Goal: Information Seeking & Learning: Learn about a topic

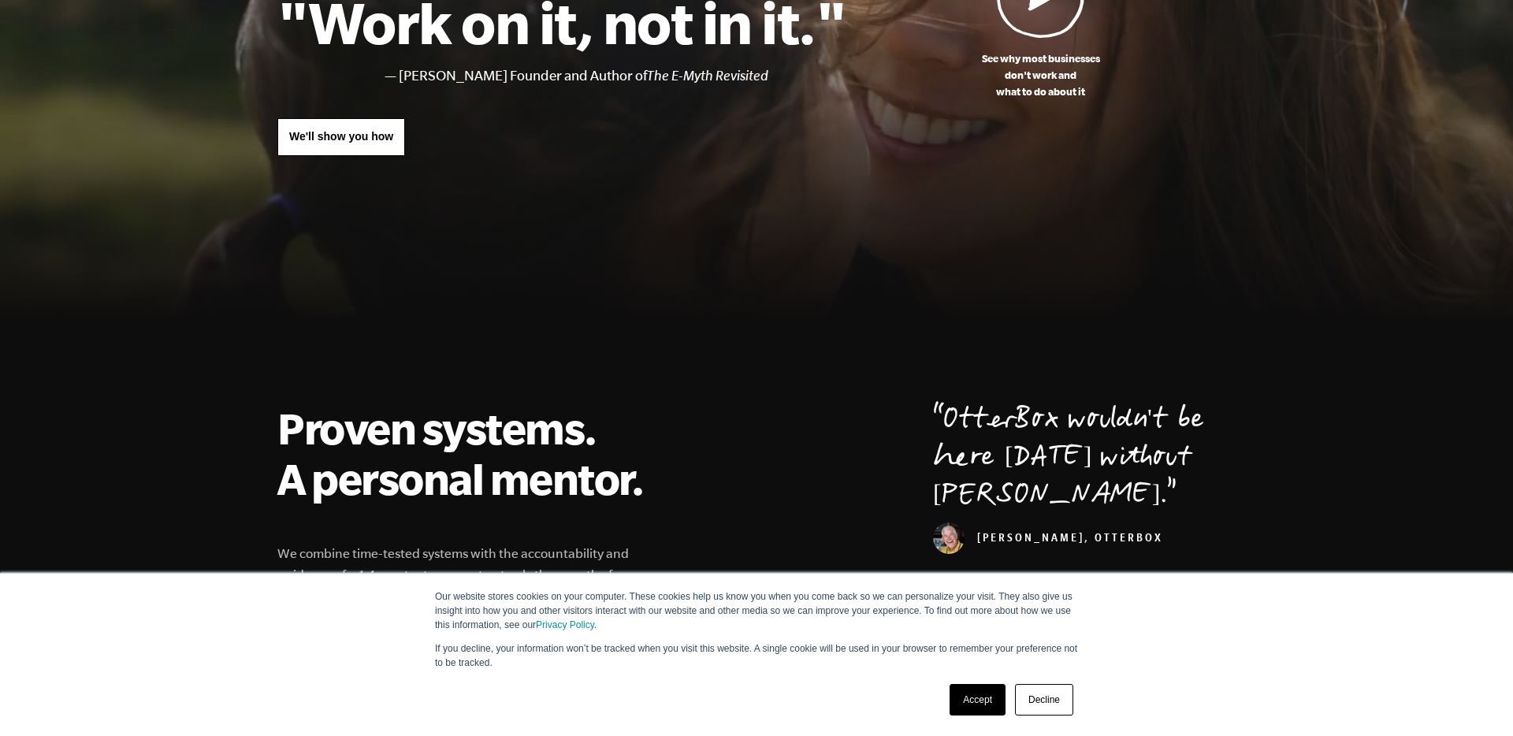
scroll to position [459, 0]
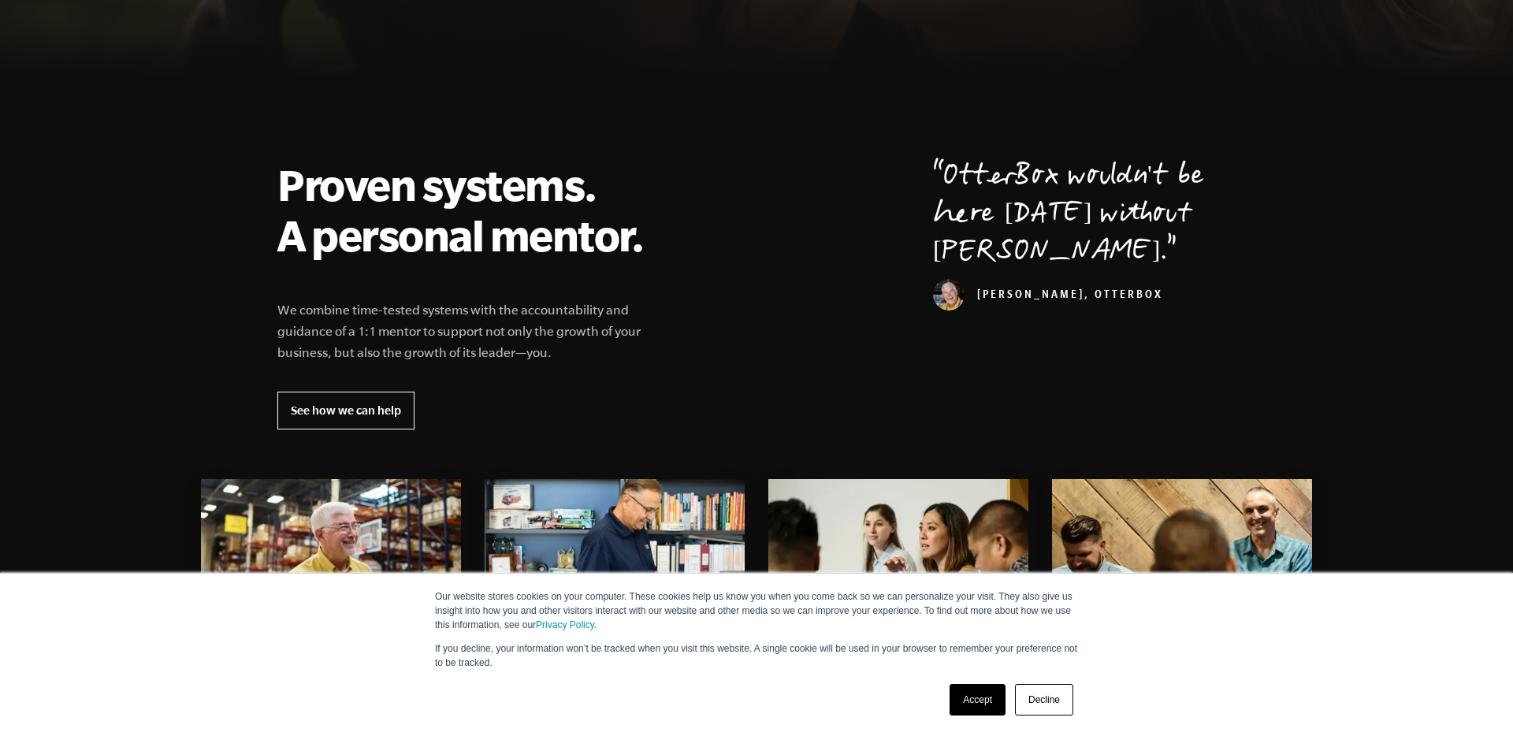
click at [969, 534] on link "Accept" at bounding box center [978, 700] width 56 height 32
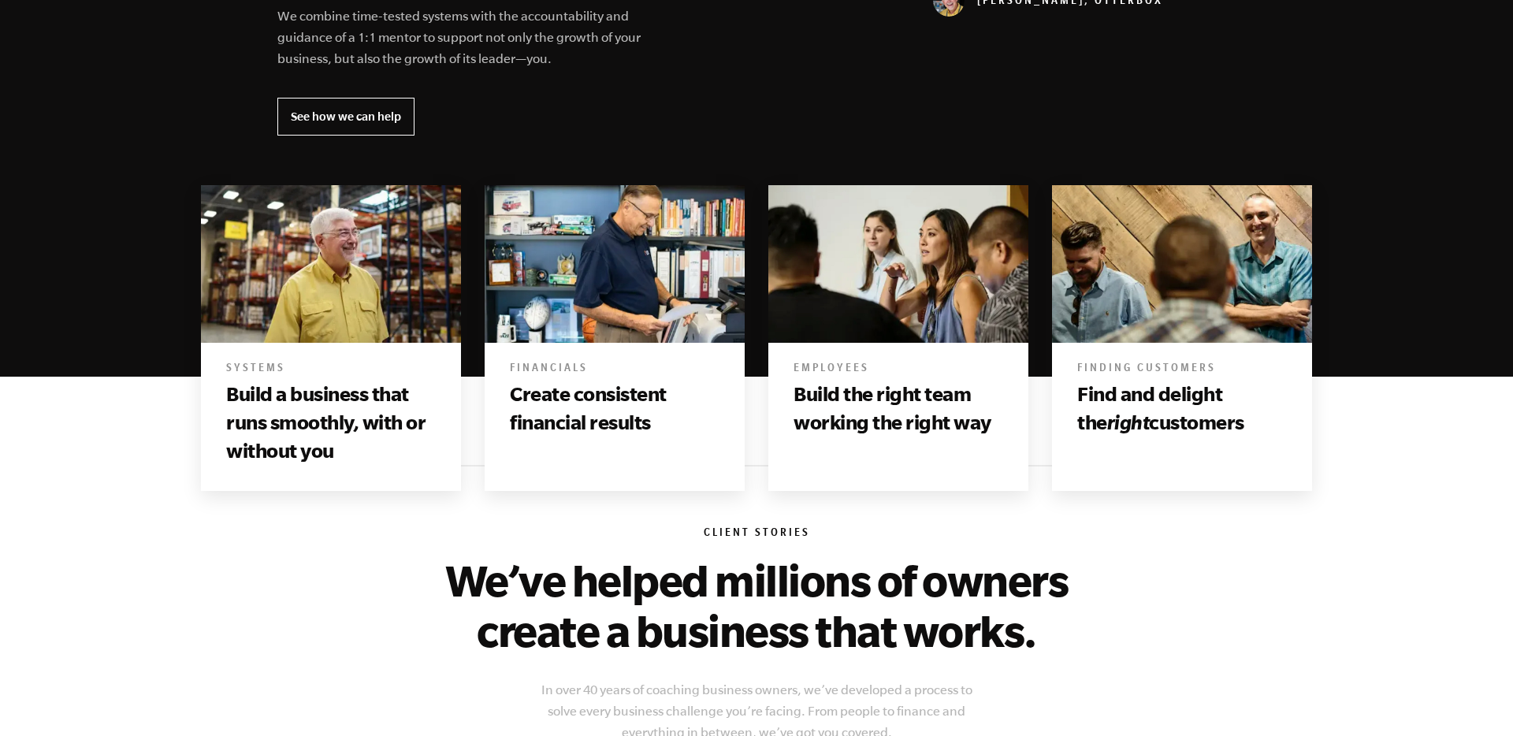
scroll to position [764, 0]
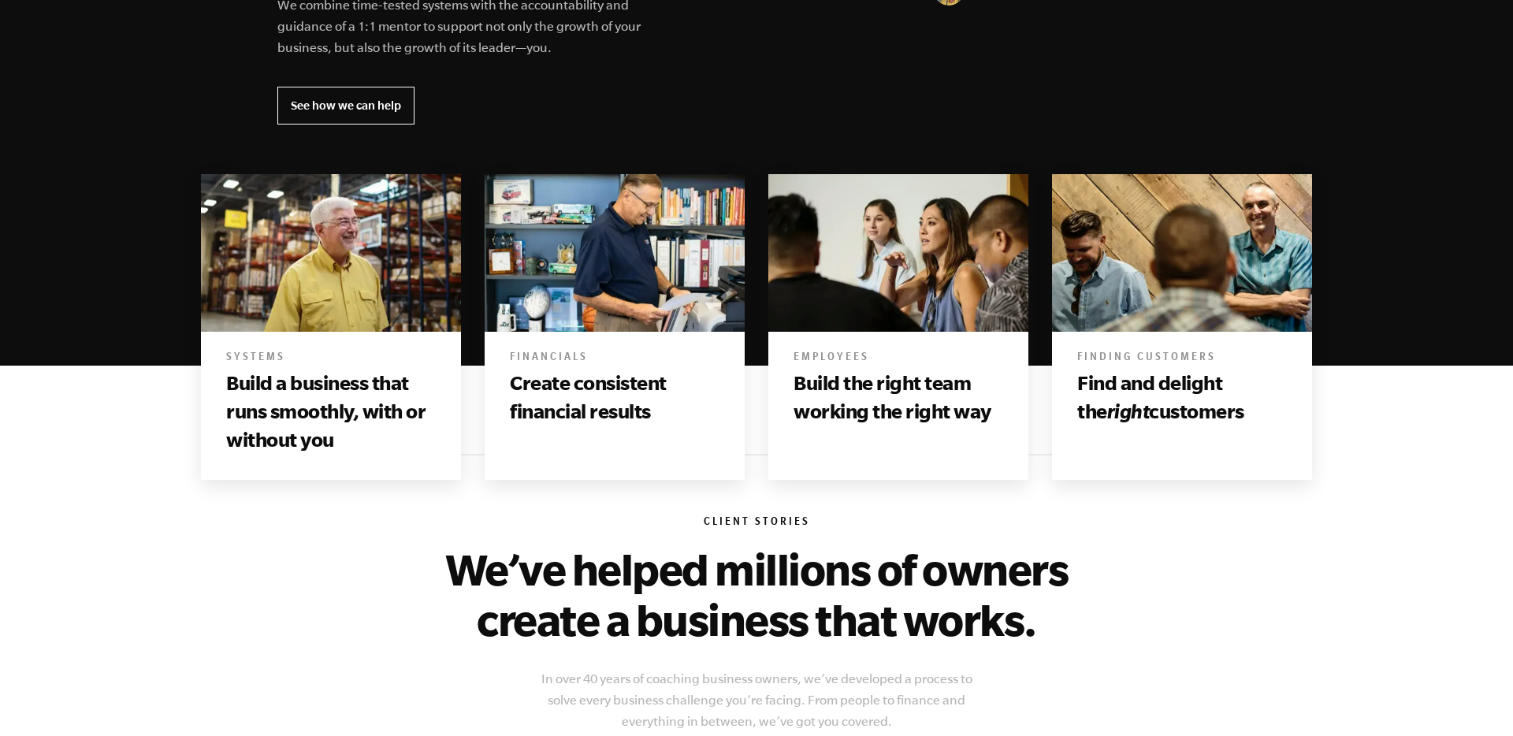
click at [715, 534] on h2 "We’ve helped millions of owners create a business that works." at bounding box center [756, 594] width 671 height 101
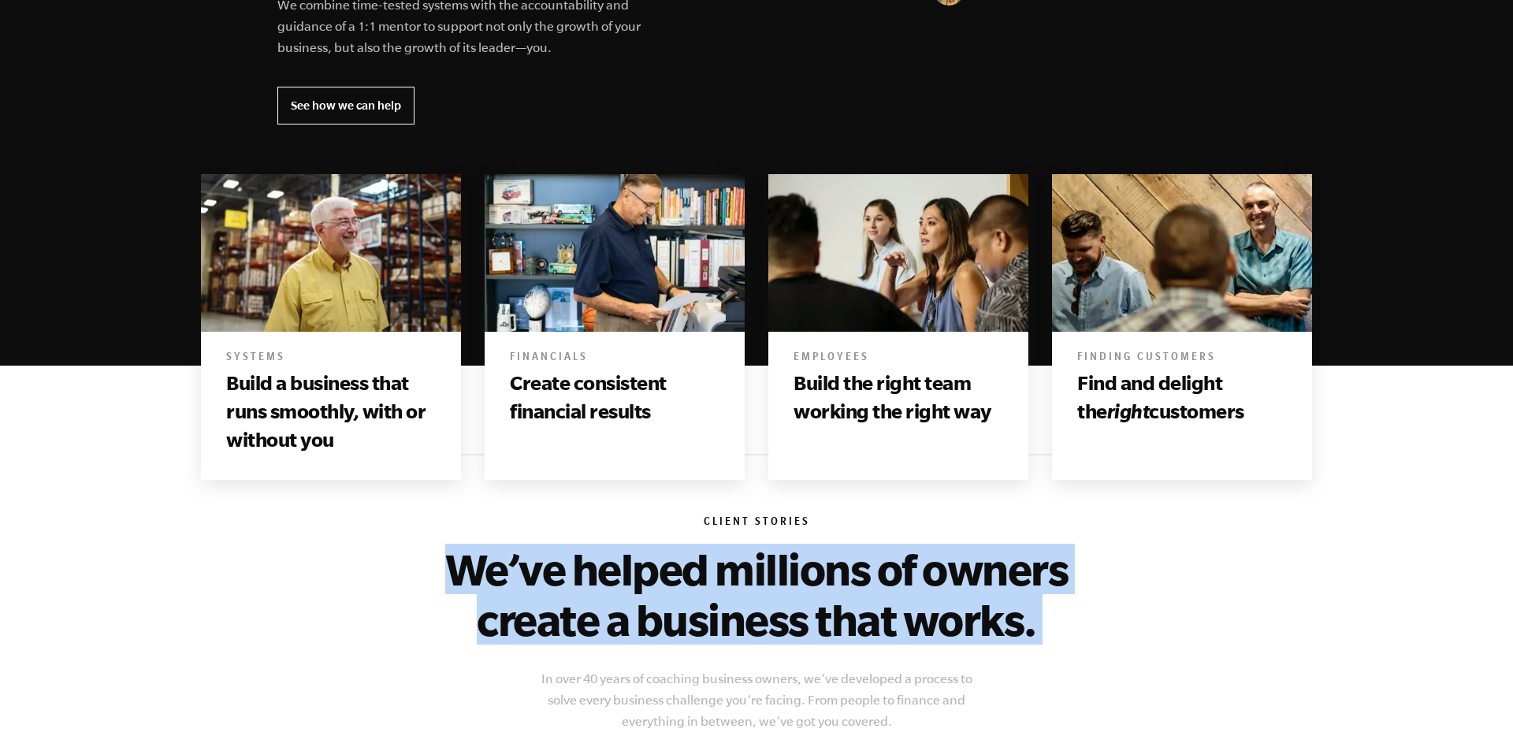
click at [715, 534] on h2 "We’ve helped millions of owners create a business that works." at bounding box center [756, 594] width 671 height 101
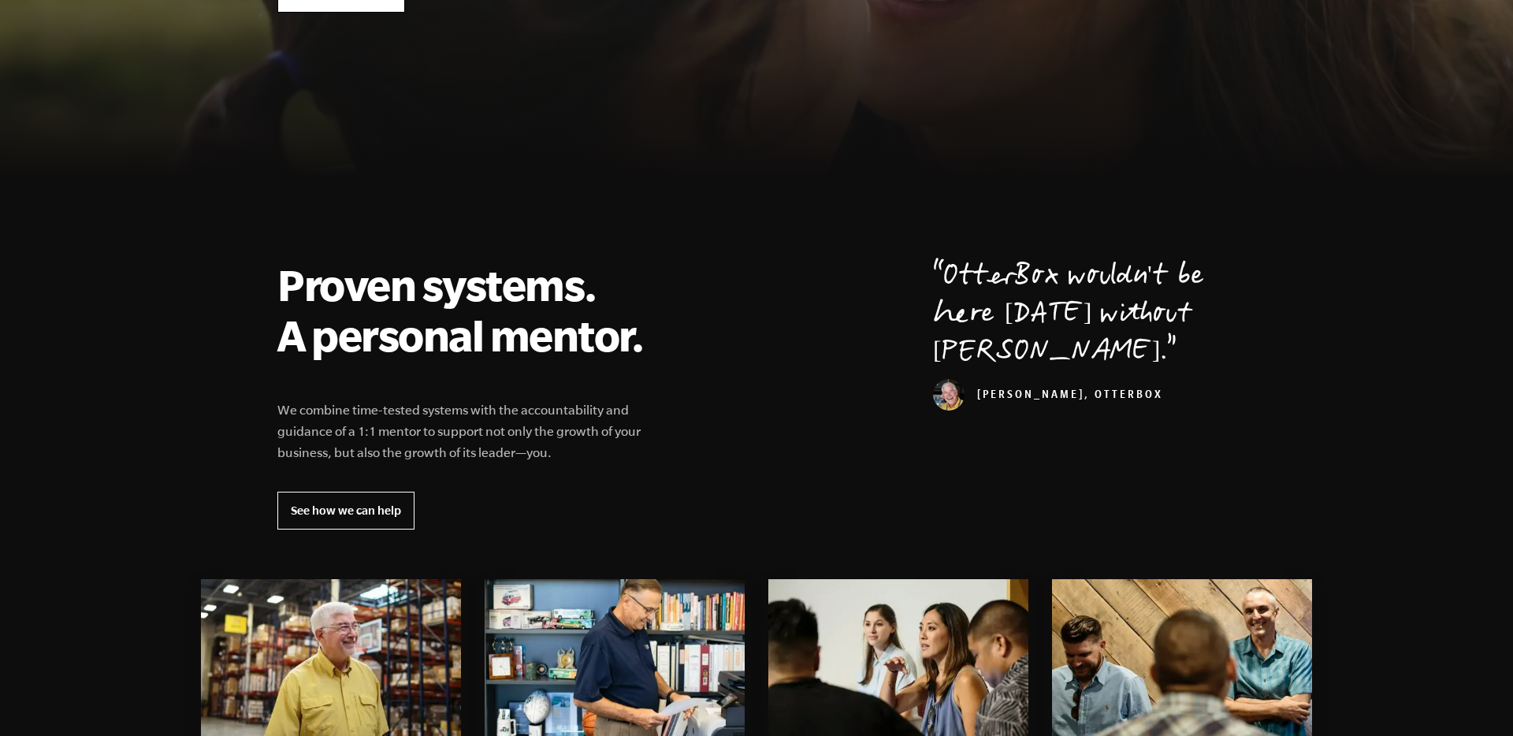
scroll to position [0, 0]
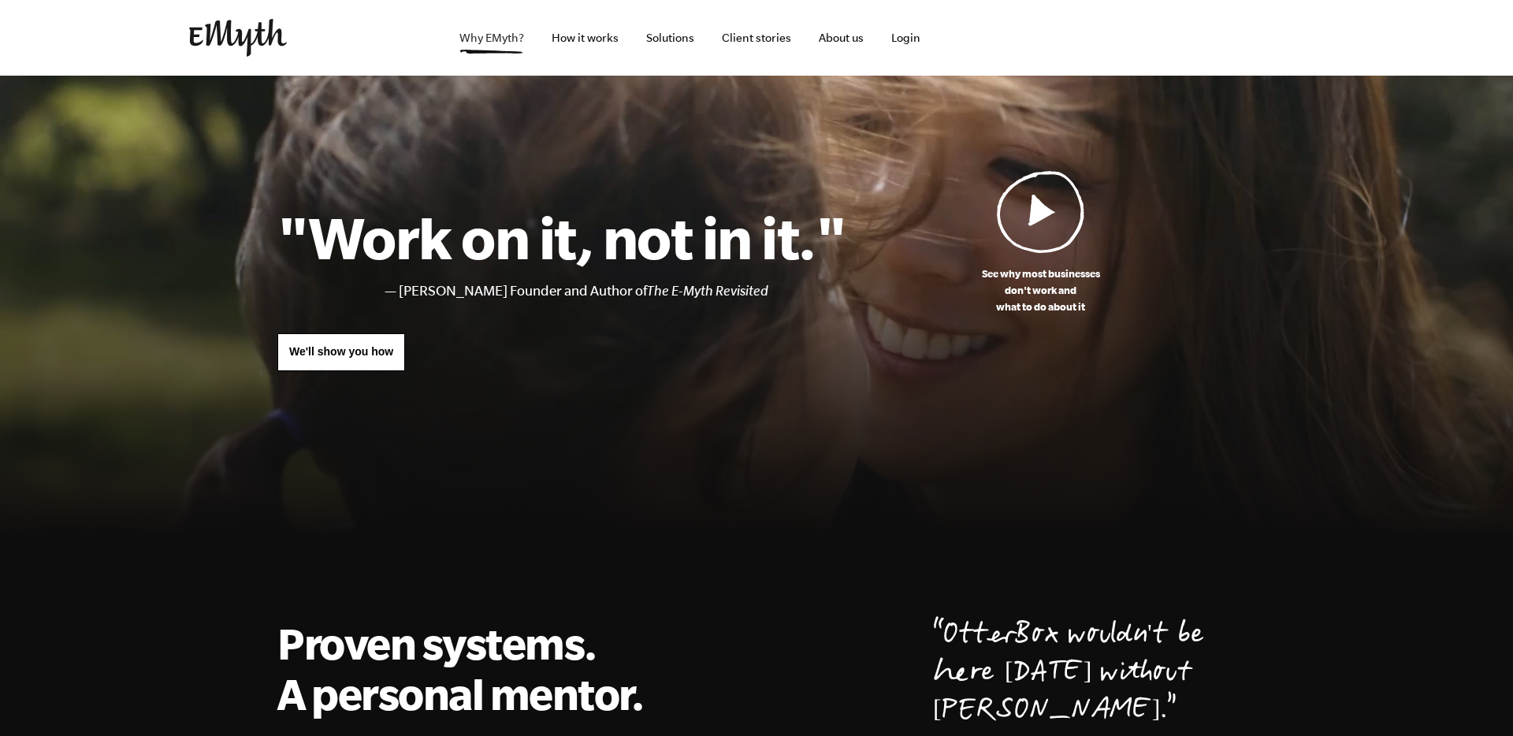
click at [486, 37] on link "Why EMyth?" at bounding box center [492, 38] width 90 height 76
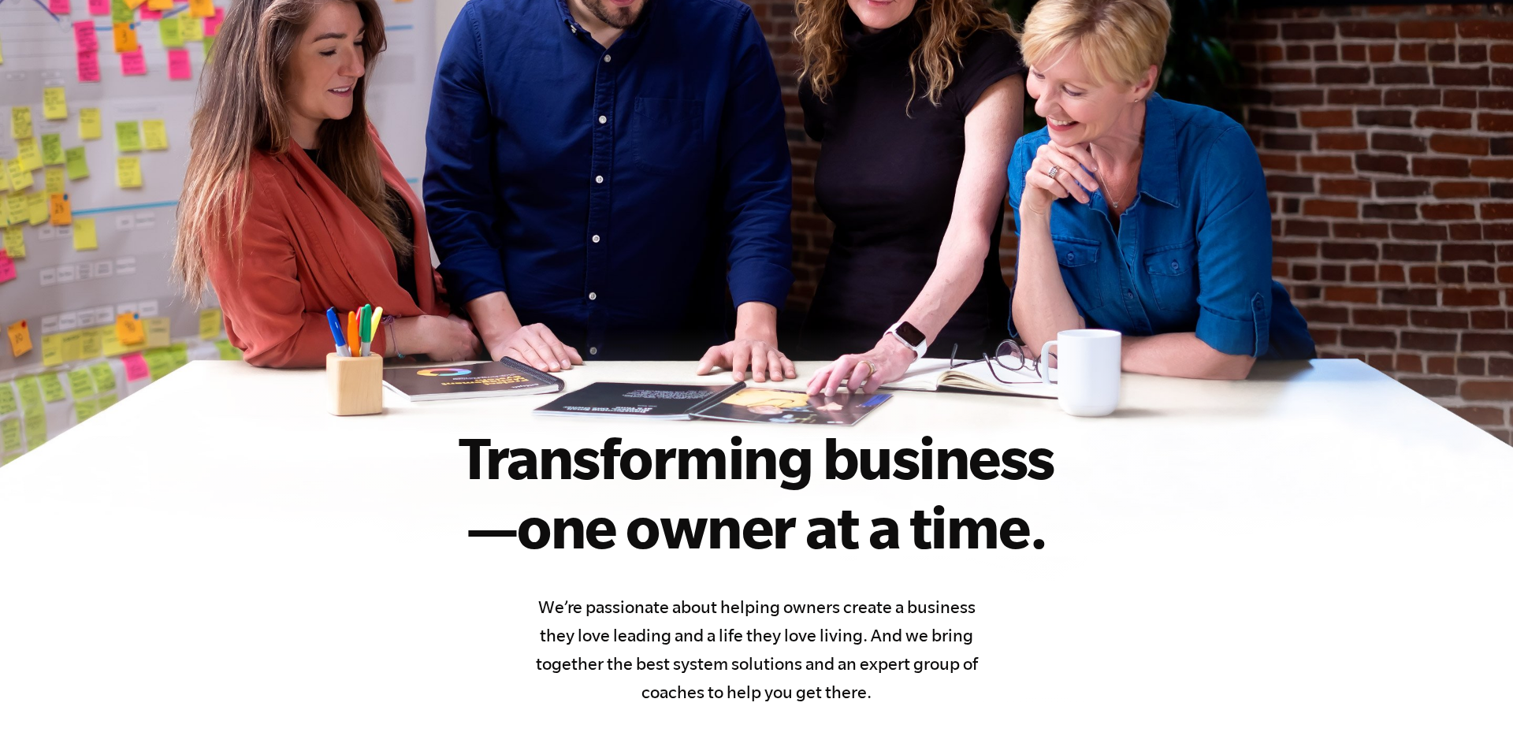
scroll to position [387, 0]
